Goal: Communication & Community: Answer question/provide support

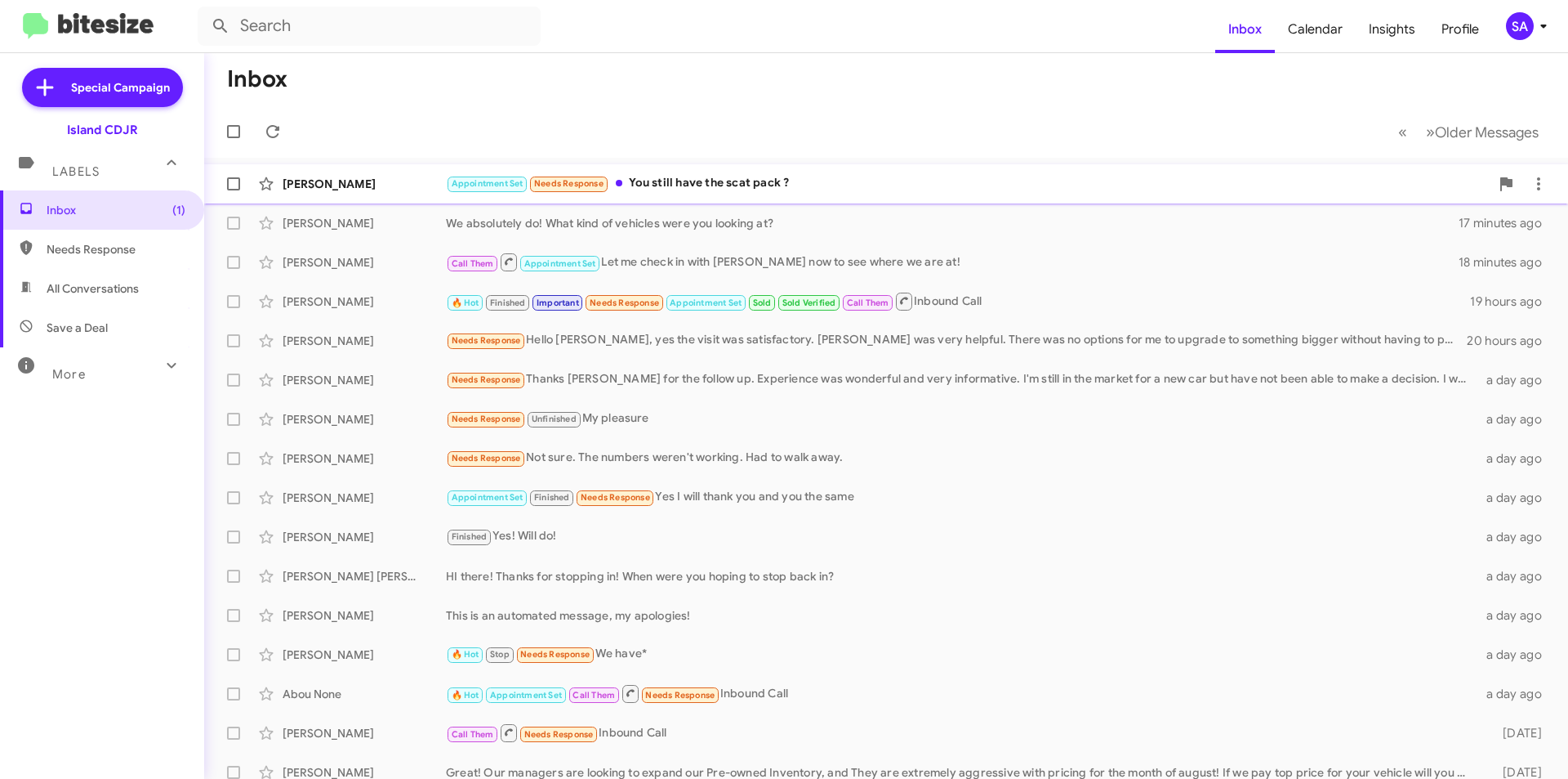
click at [666, 183] on div "Appointment Set Needs Response You still have the scat pack ?" at bounding box center [968, 183] width 1044 height 19
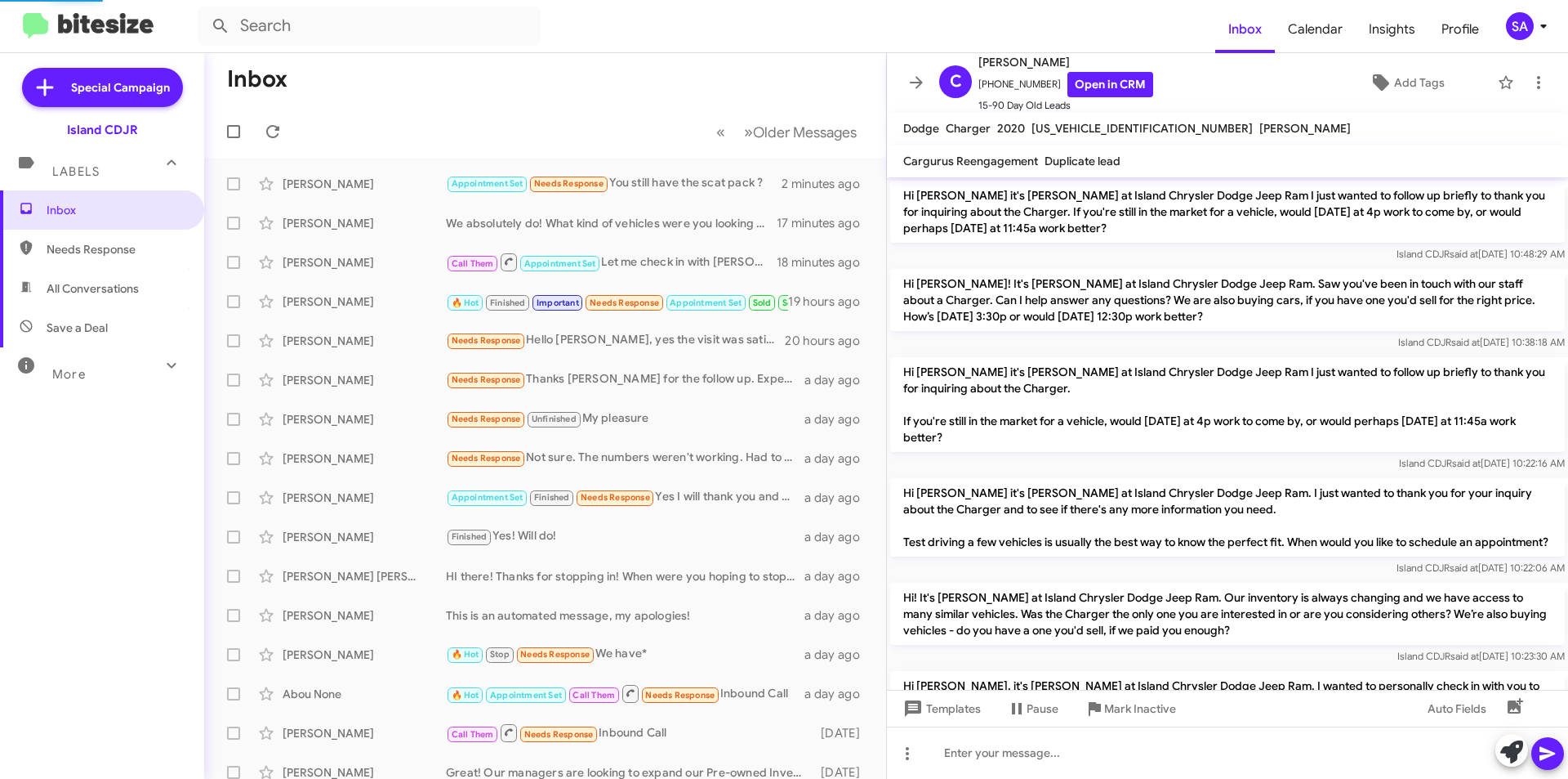
scroll to position [1319, 0]
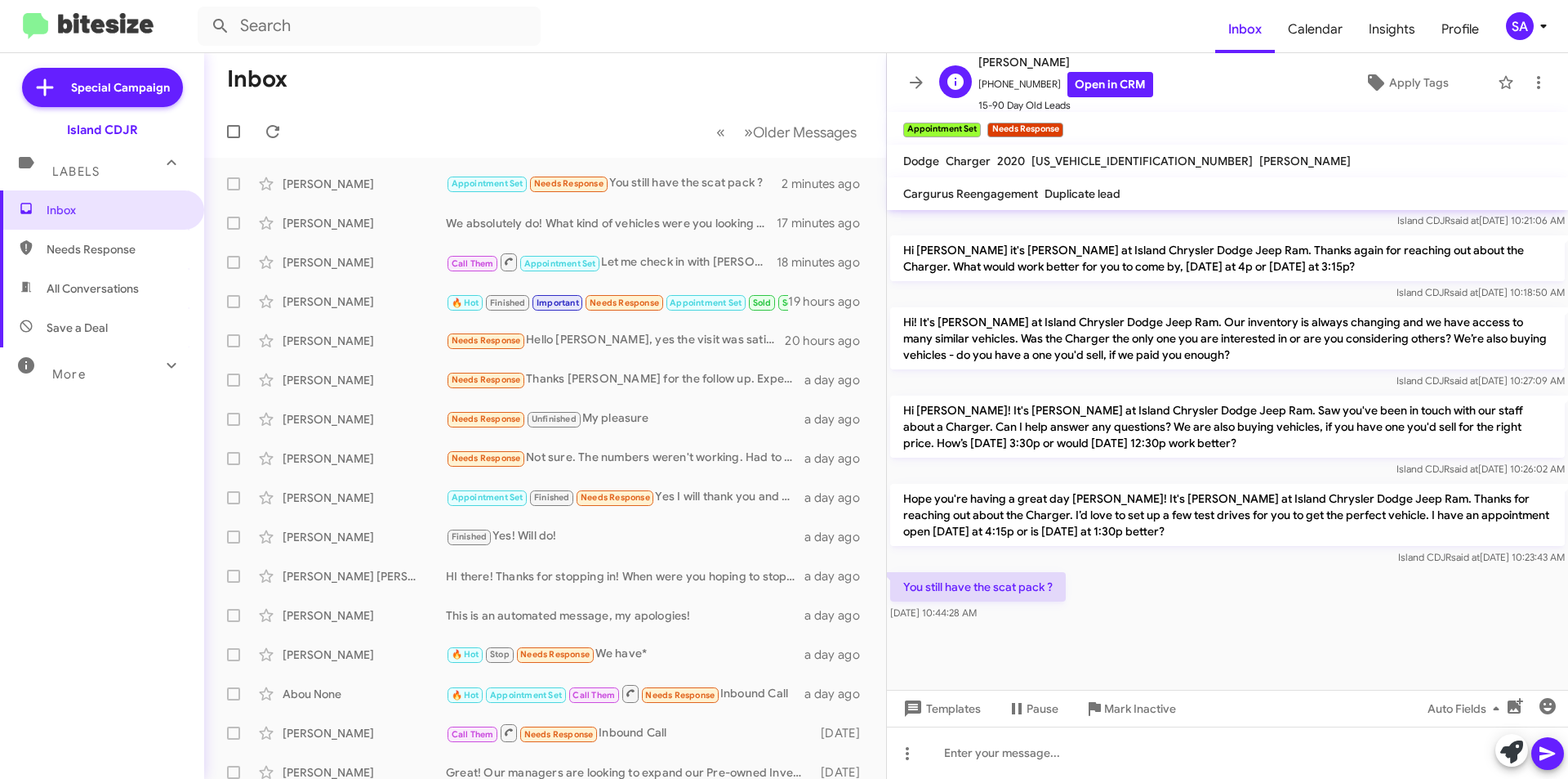
click at [1012, 80] on span "[PHONE_NUMBER] Open in CRM" at bounding box center [1066, 84] width 175 height 25
copy span "13479794454"
click at [1039, 748] on div at bounding box center [1228, 753] width 682 height 53
click at [1551, 755] on icon at bounding box center [1547, 754] width 15 height 14
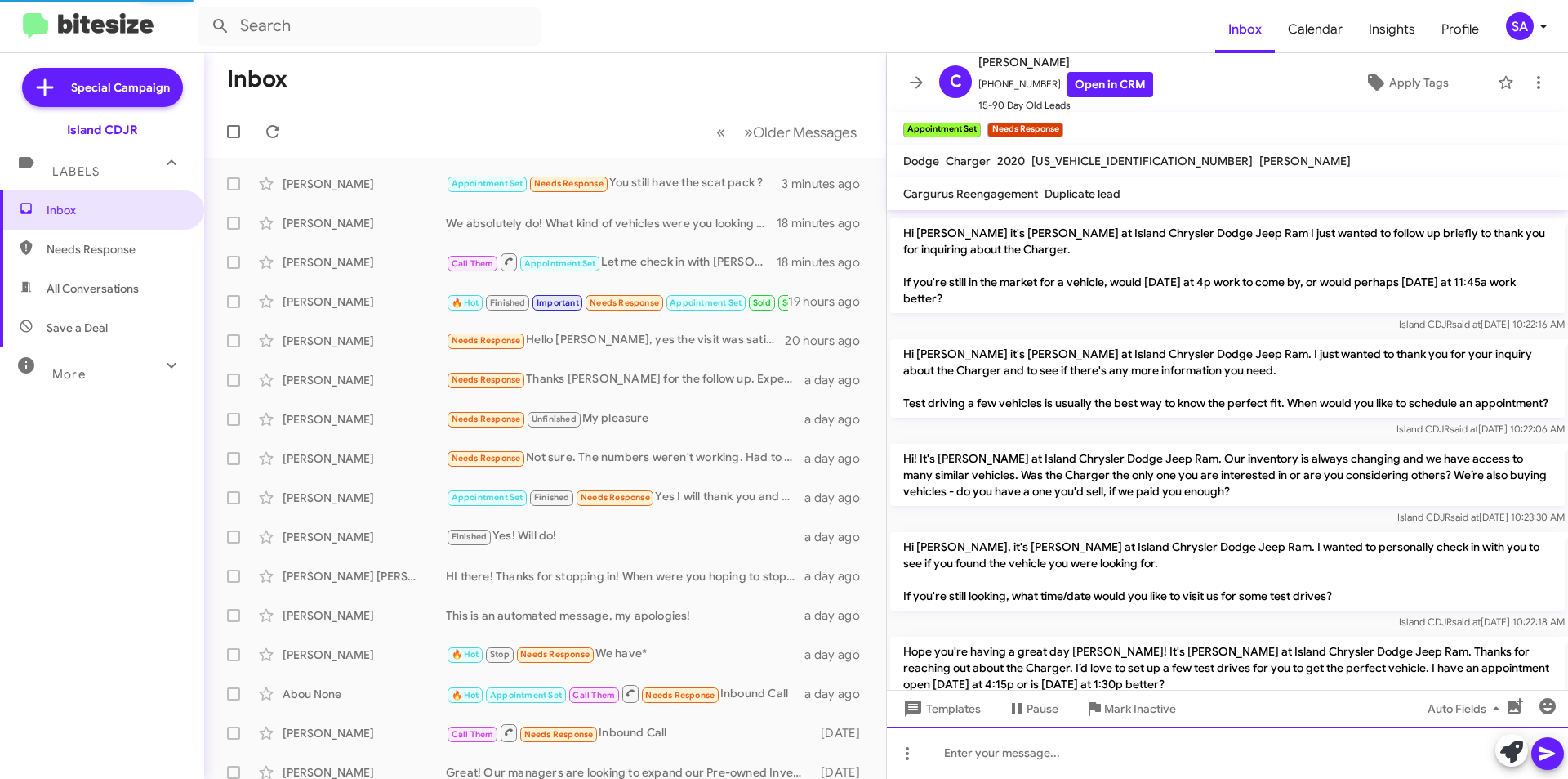
click at [1178, 755] on div at bounding box center [1228, 753] width 682 height 53
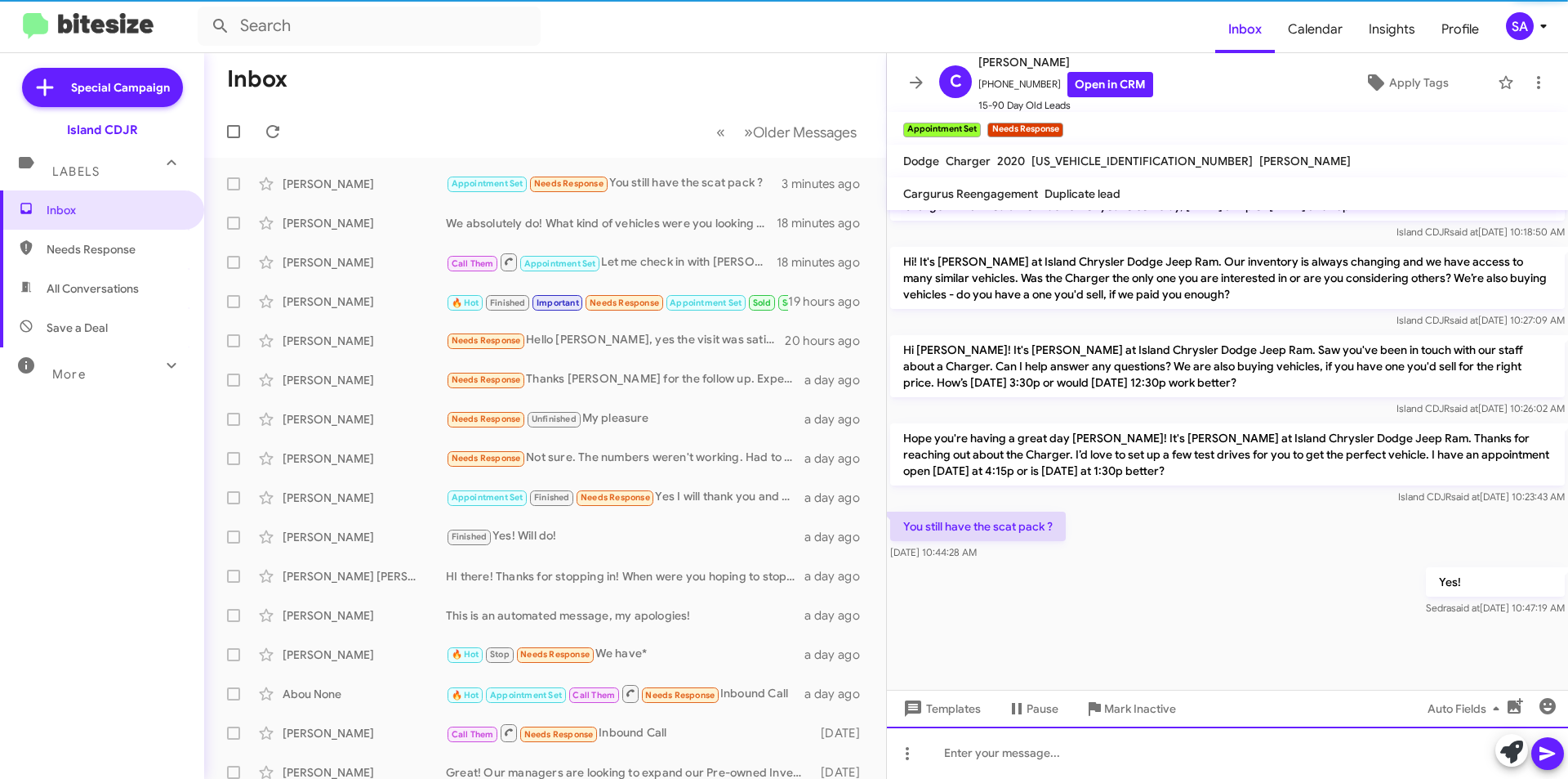
scroll to position [2603, 0]
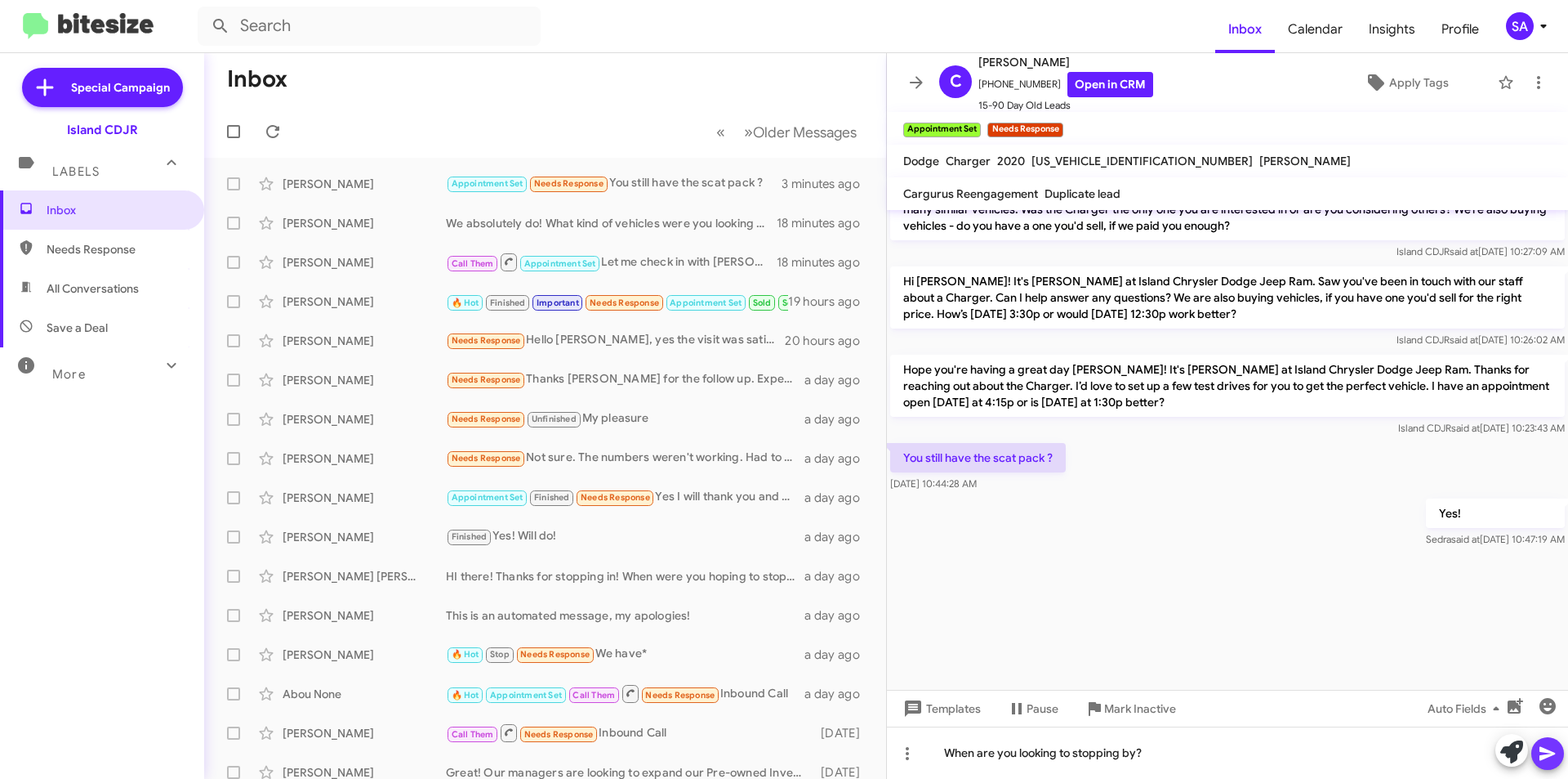
click at [1545, 755] on icon at bounding box center [1547, 754] width 15 height 14
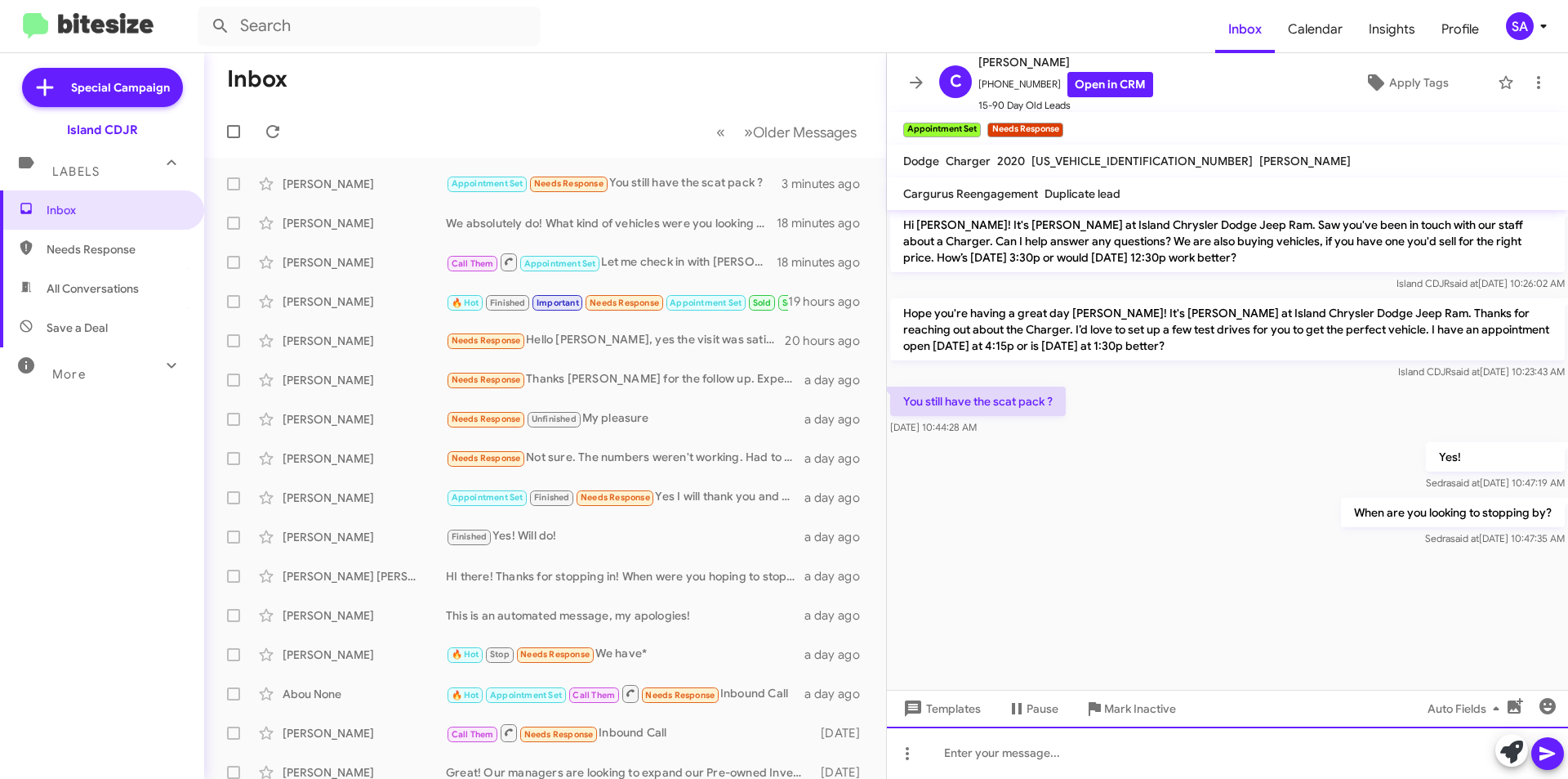
scroll to position [2662, 0]
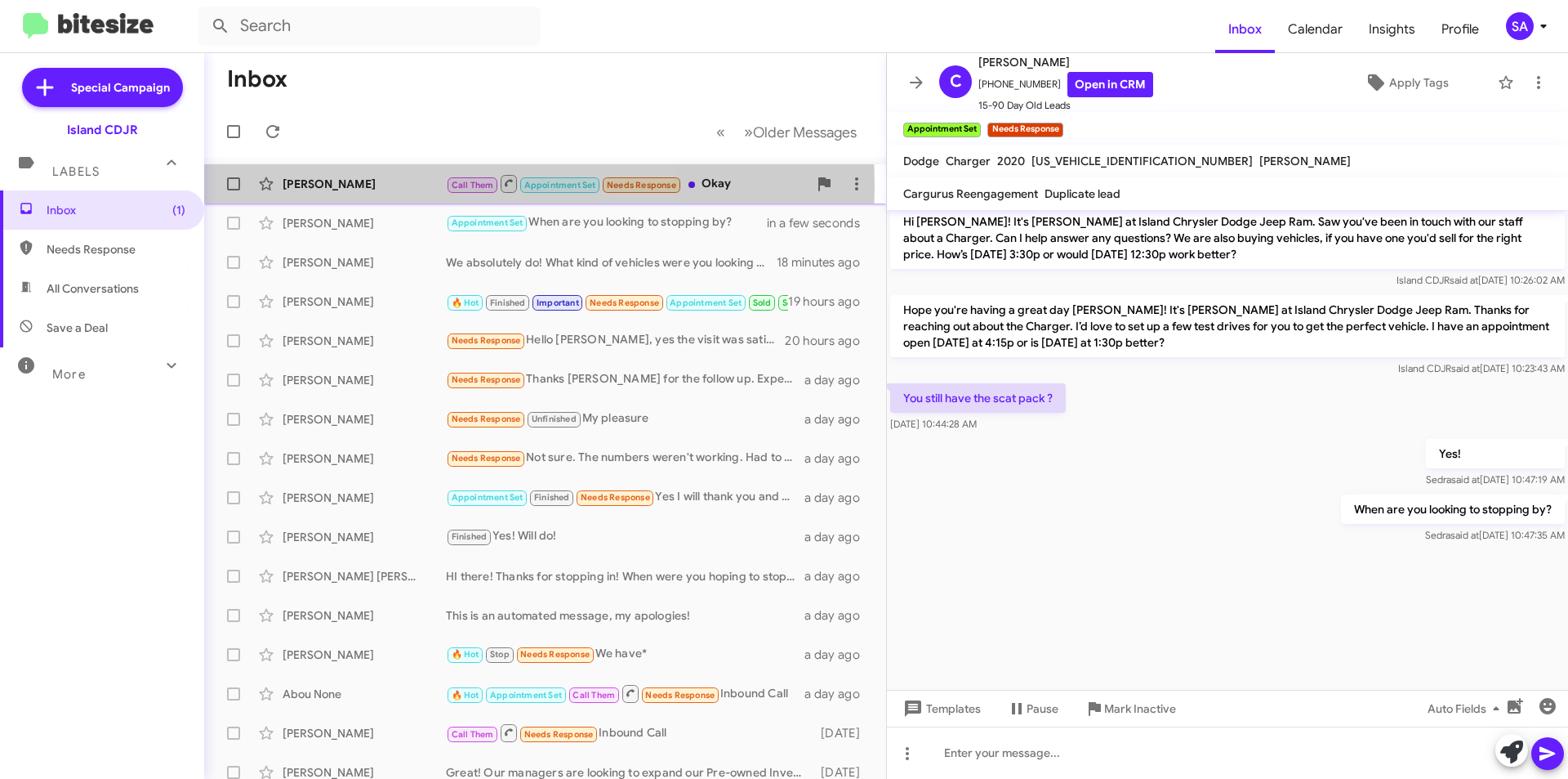
click at [357, 186] on div "[PERSON_NAME]" at bounding box center [364, 184] width 163 height 16
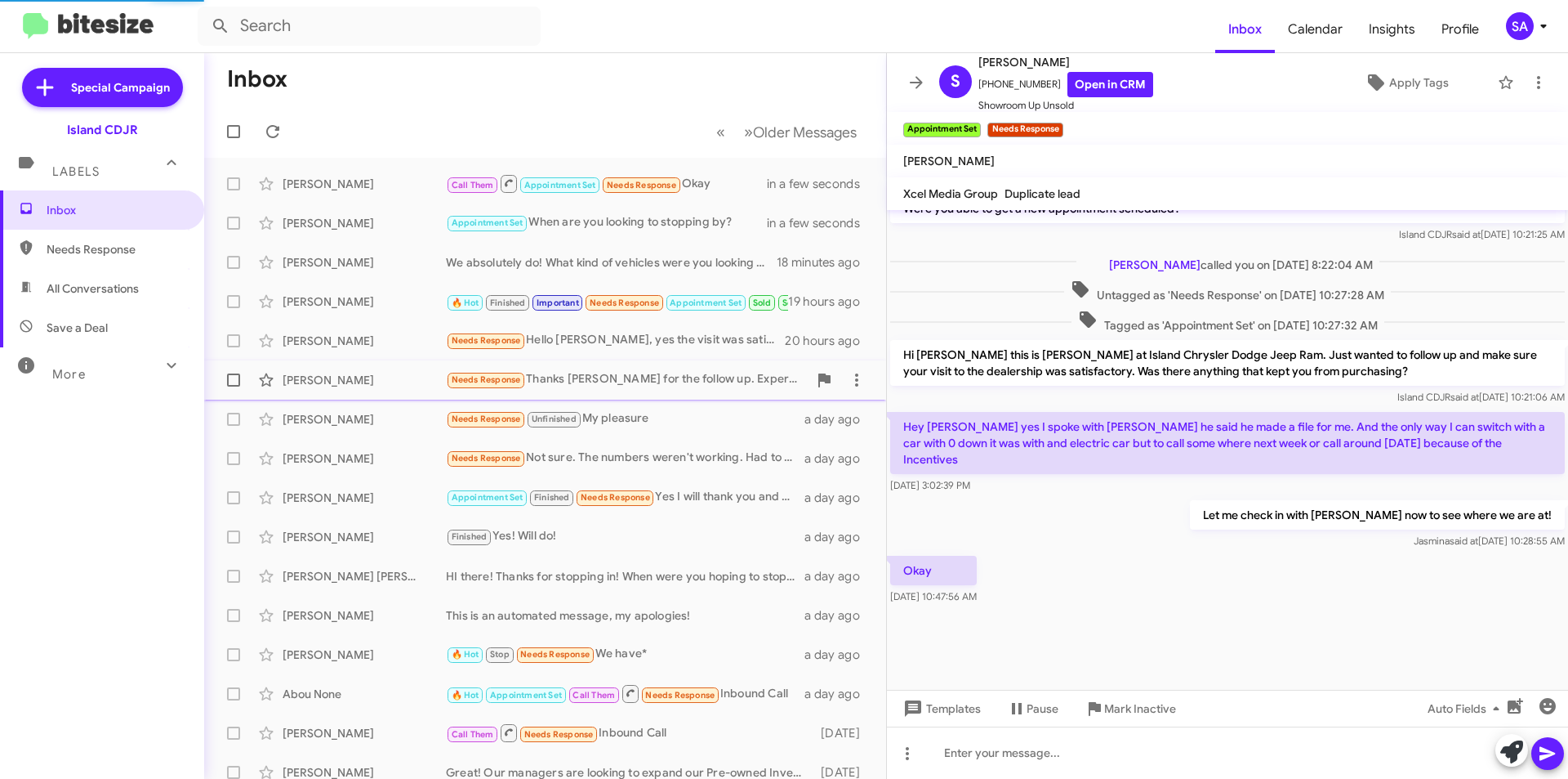
scroll to position [981, 0]
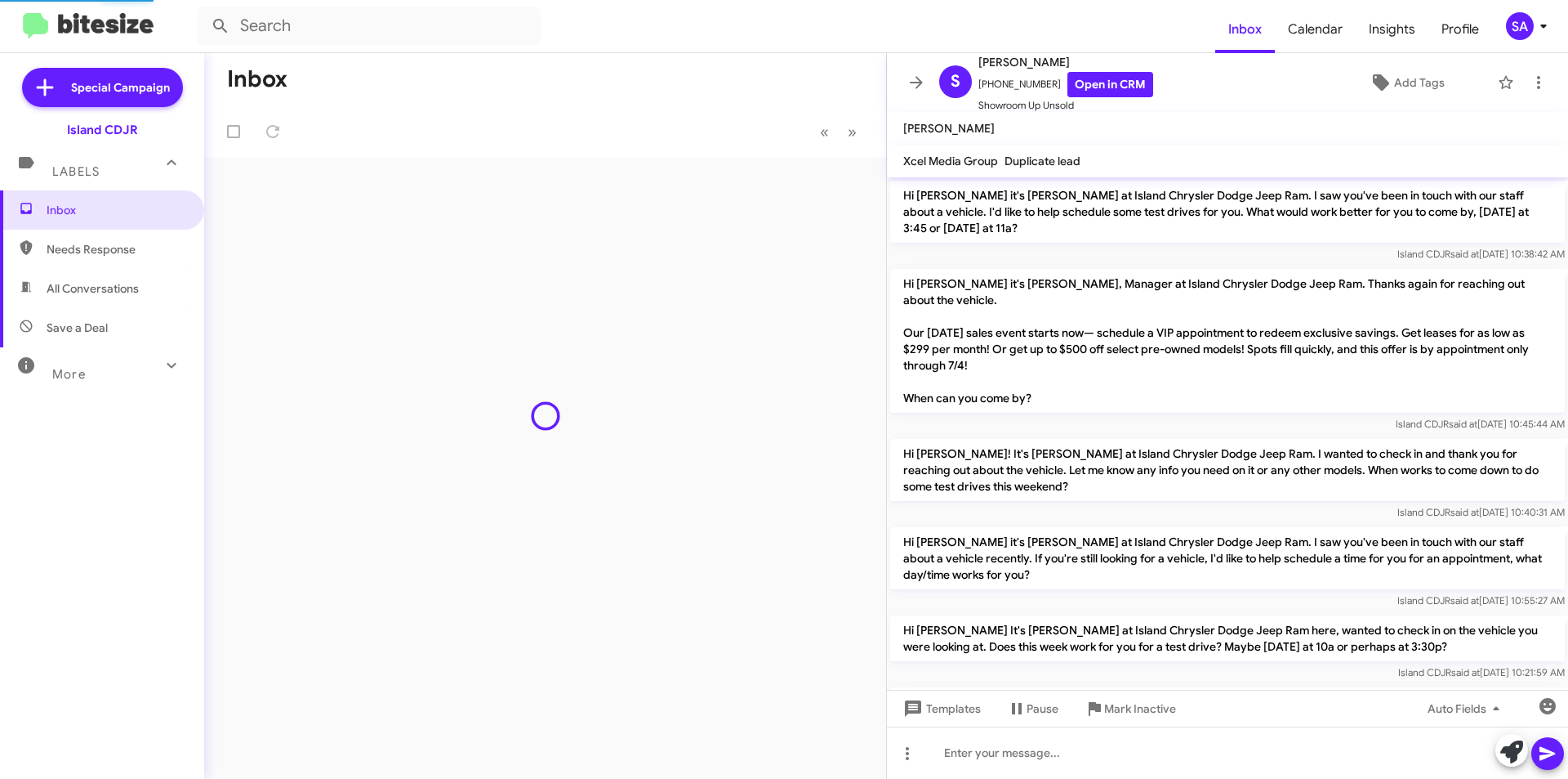
scroll to position [948, 0]
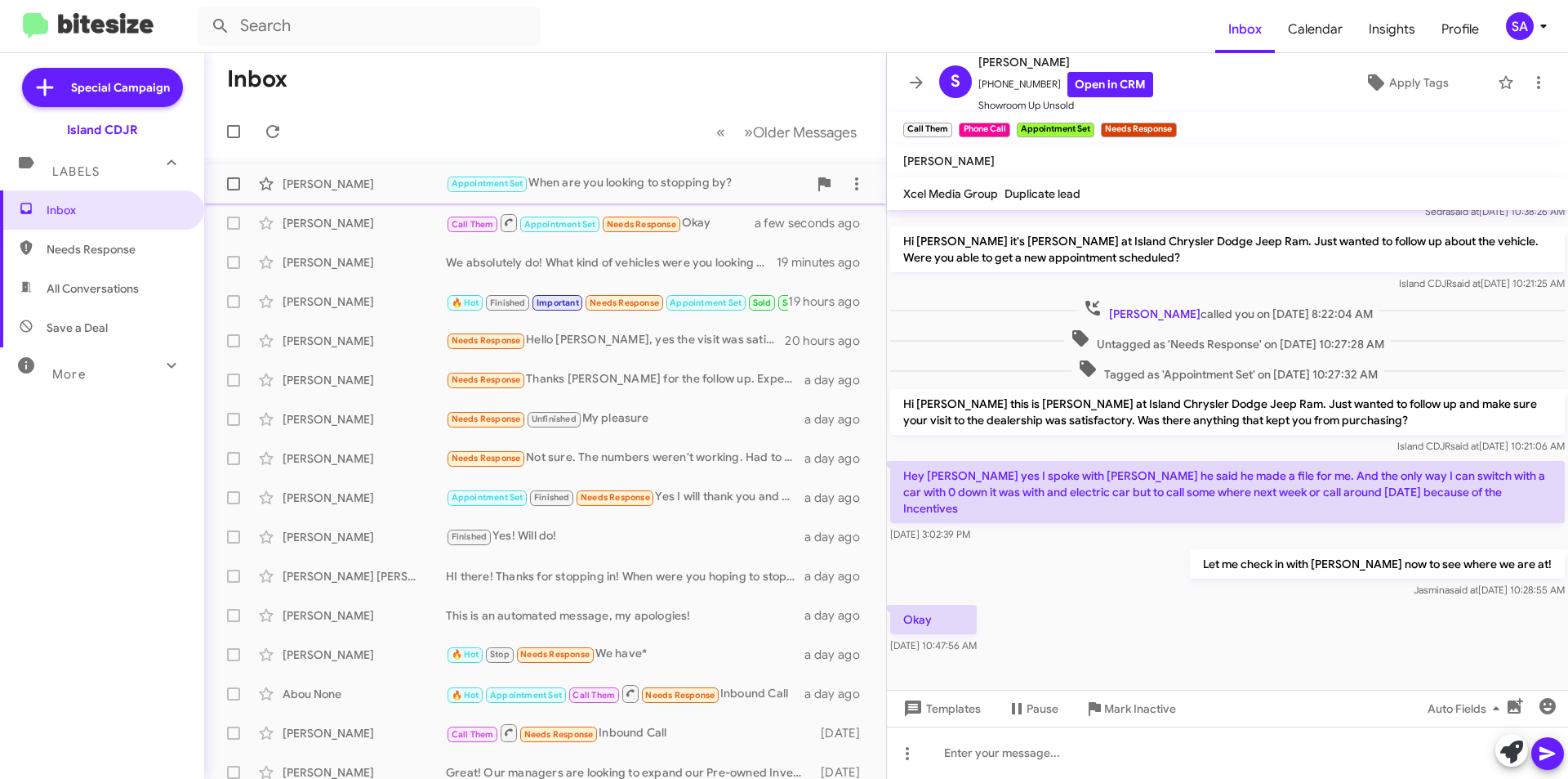
click at [362, 190] on div "[PERSON_NAME]" at bounding box center [364, 184] width 163 height 16
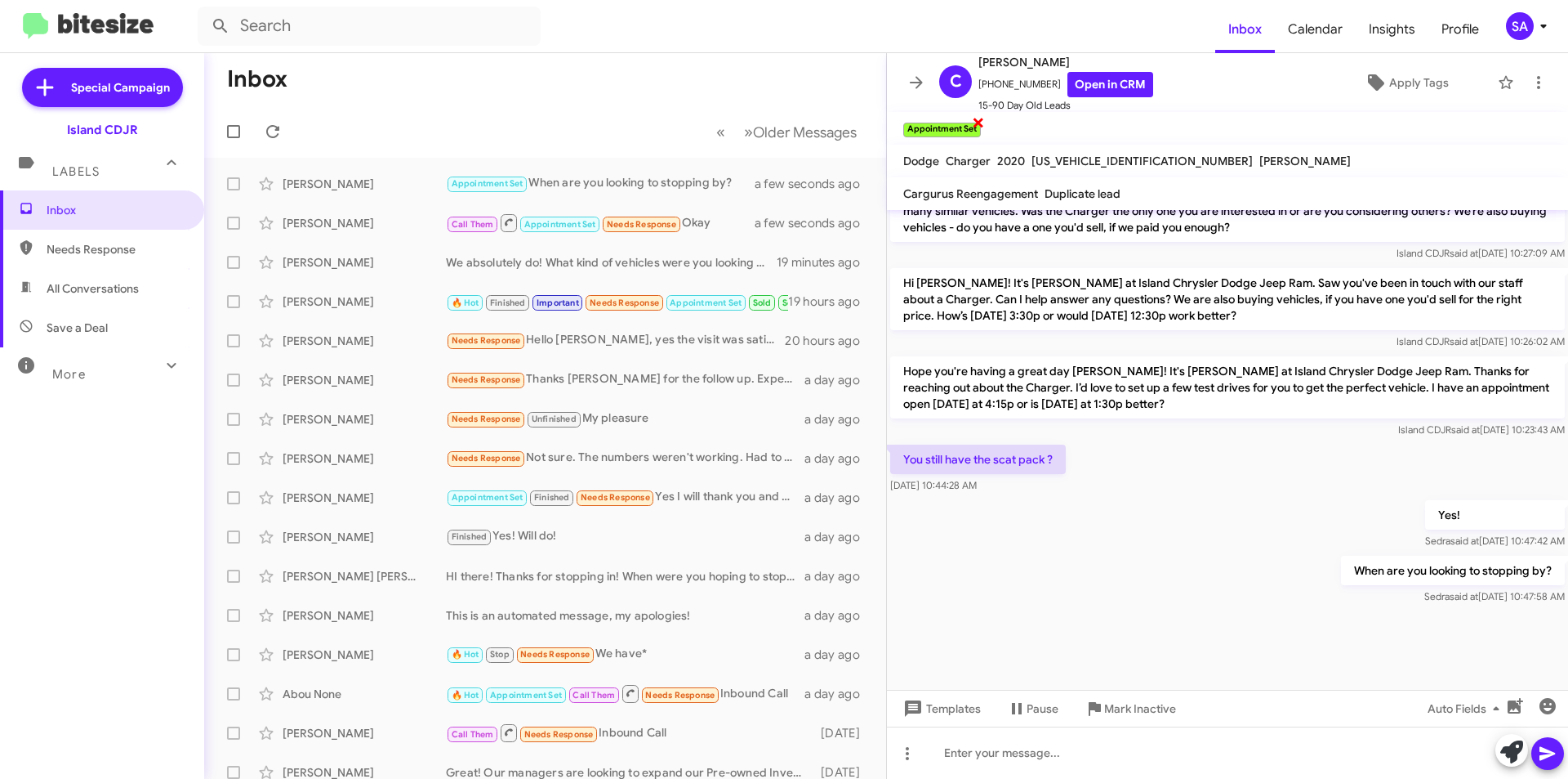
click at [978, 118] on span "×" at bounding box center [979, 122] width 13 height 20
click at [1010, 79] on span "+13479794454 Open in CRM" at bounding box center [1066, 84] width 175 height 25
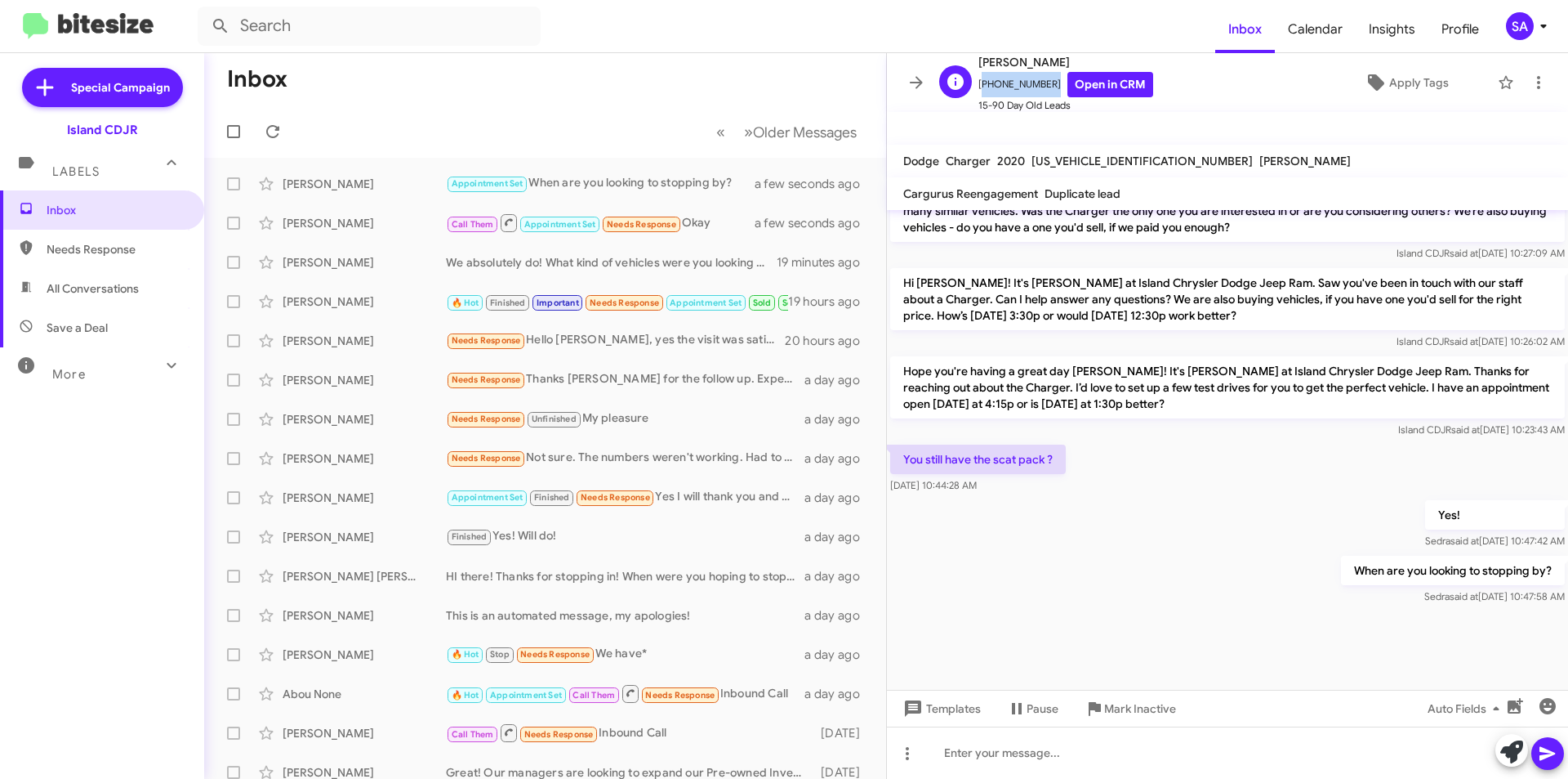
copy span "[PHONE_NUMBER]"
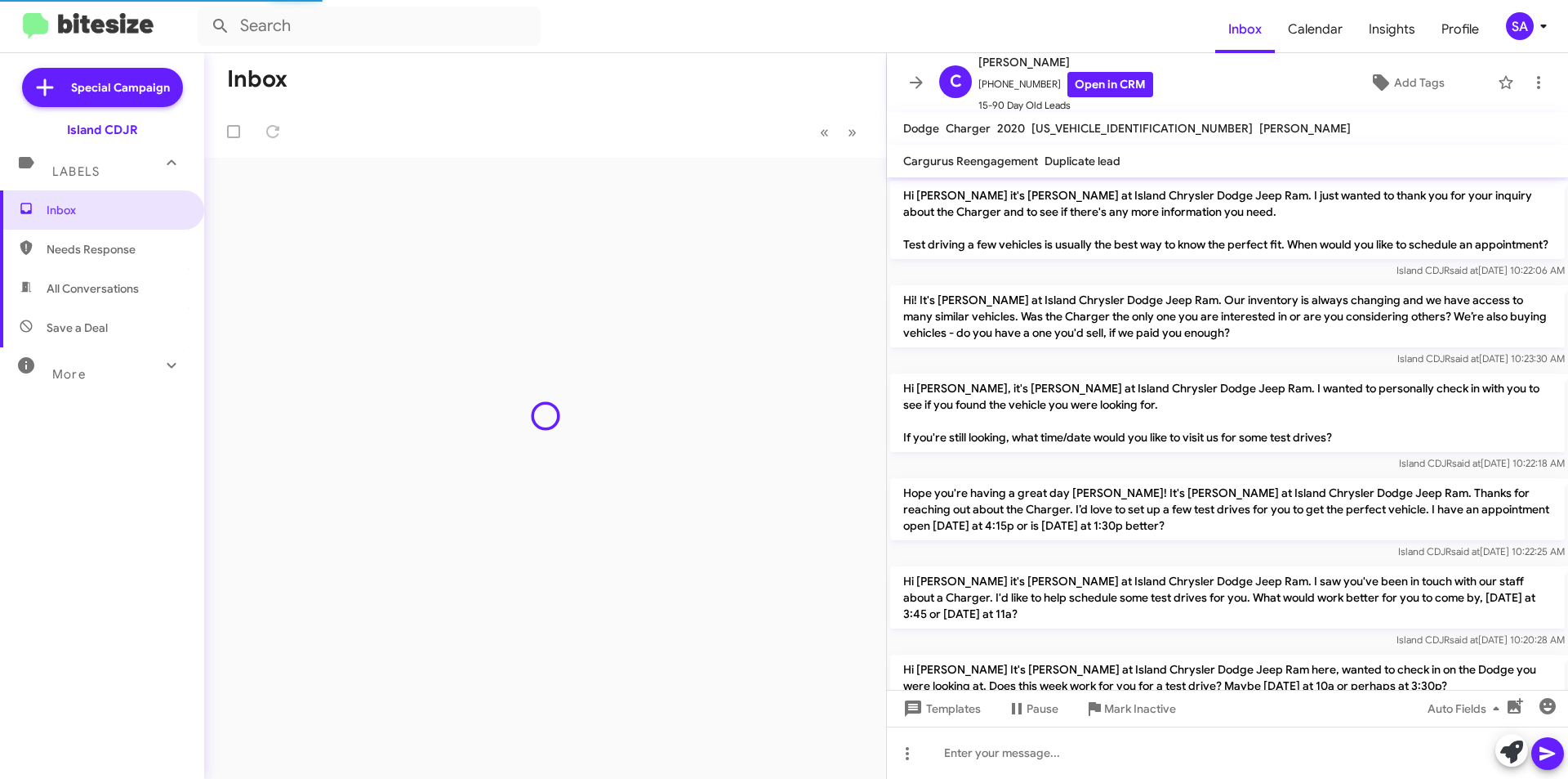
scroll to position [1163, 0]
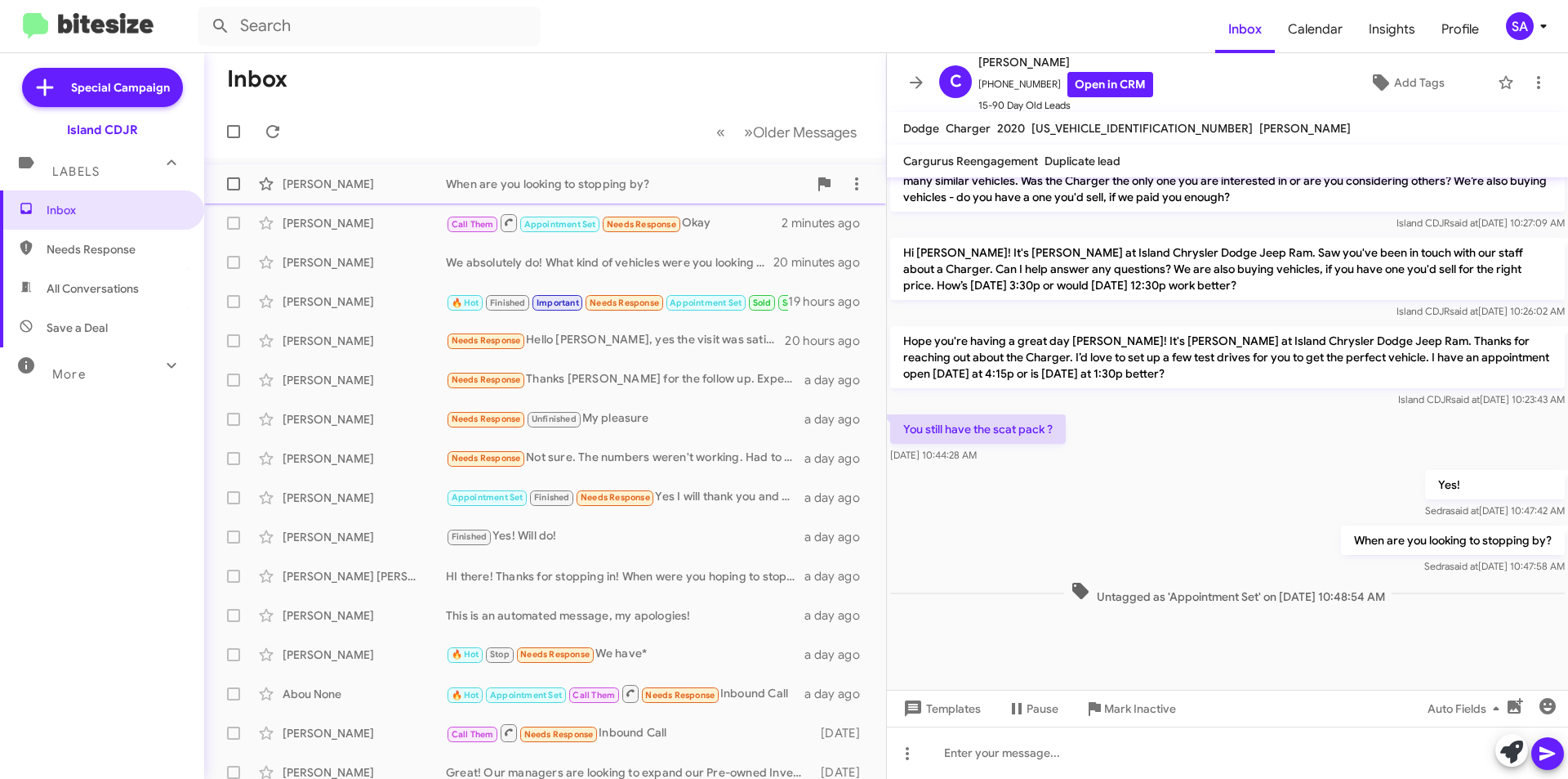
click at [398, 193] on div "[PERSON_NAME] When are you looking to stopping by? 2 minutes ago" at bounding box center [546, 184] width 656 height 33
click at [1260, 131] on span "[PERSON_NAME]" at bounding box center [1305, 128] width 92 height 15
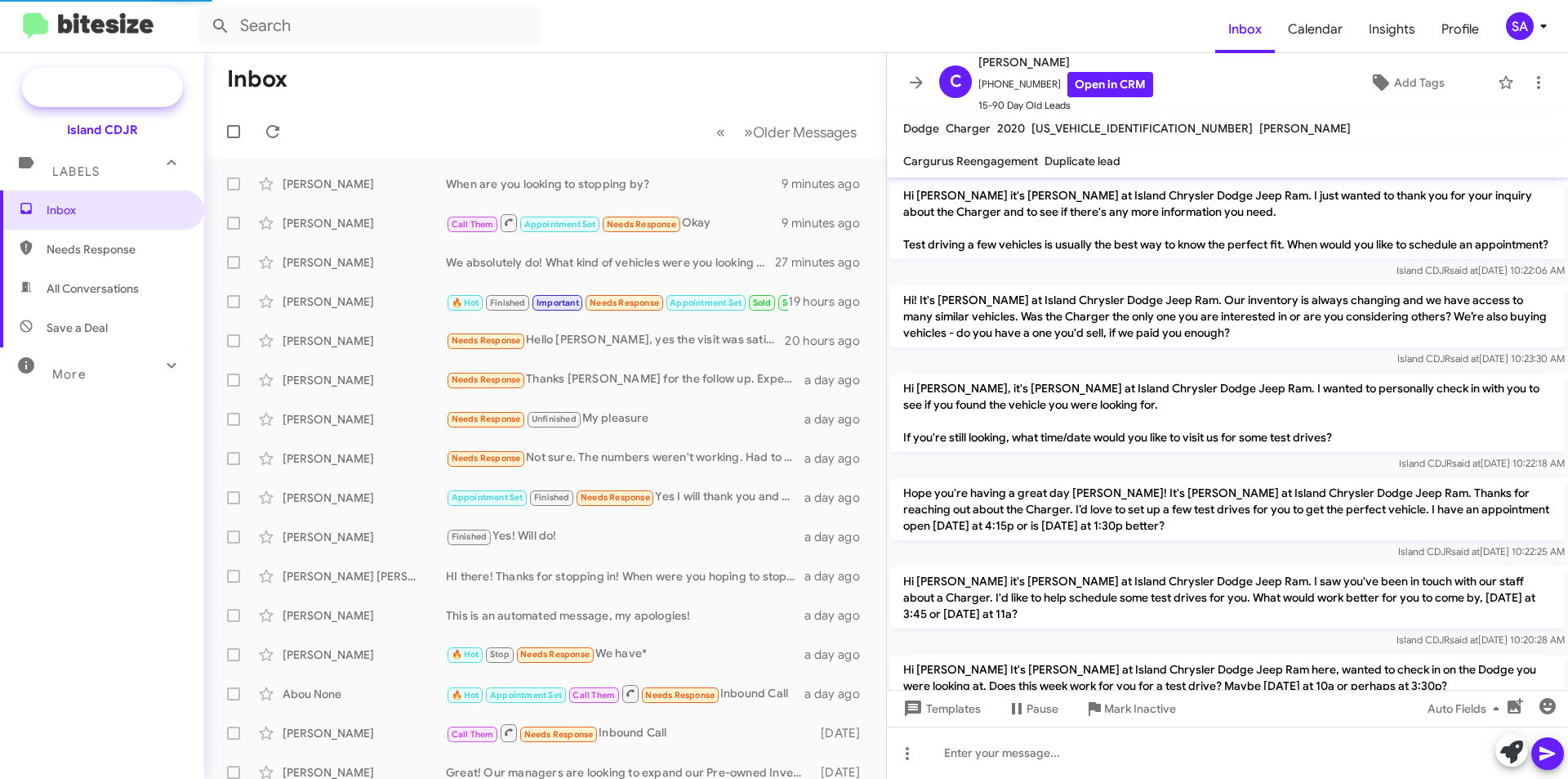
scroll to position [1097, 0]
